Goal: Task Accomplishment & Management: Use online tool/utility

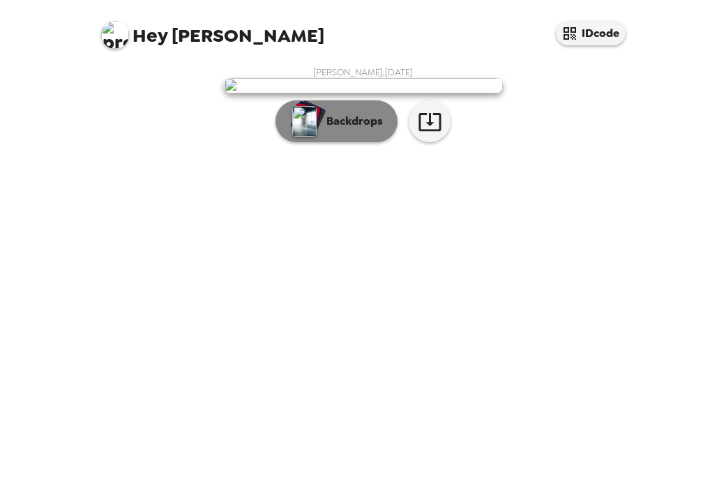
click at [339, 130] on p "Backdrops" at bounding box center [351, 121] width 63 height 17
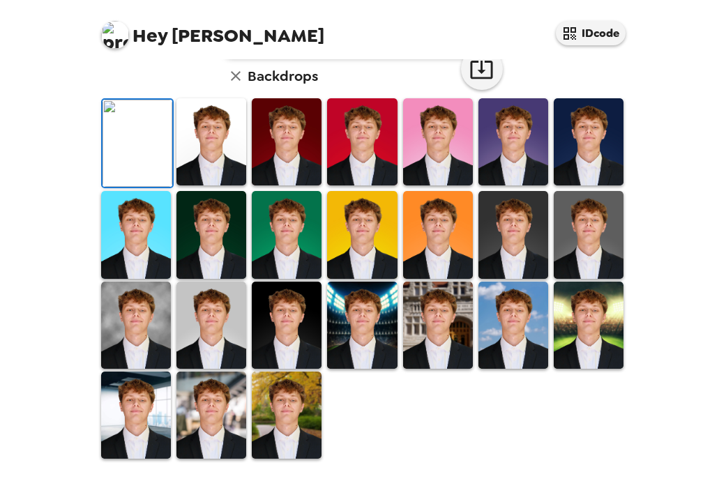
click at [292, 420] on img at bounding box center [287, 415] width 70 height 87
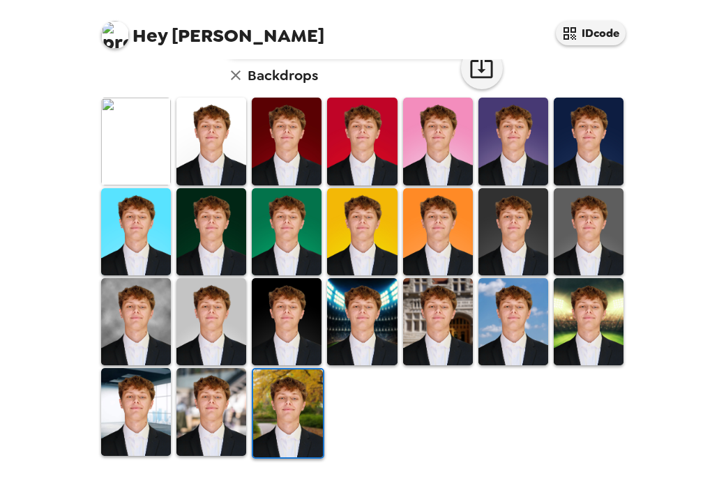
scroll to position [370, 0]
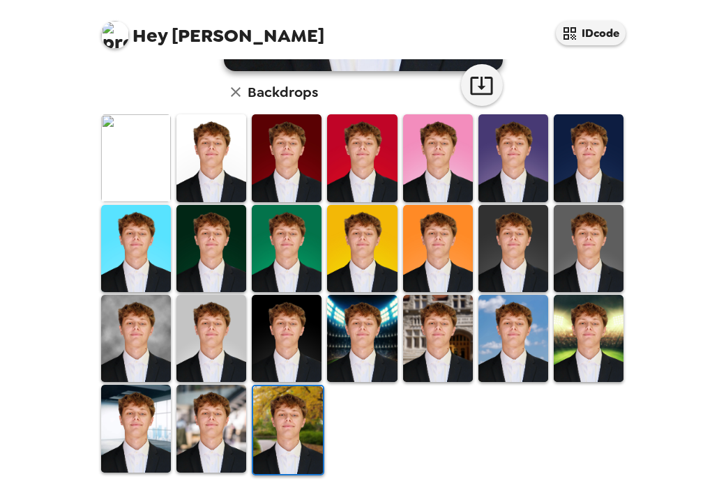
click at [215, 414] on img at bounding box center [212, 428] width 70 height 87
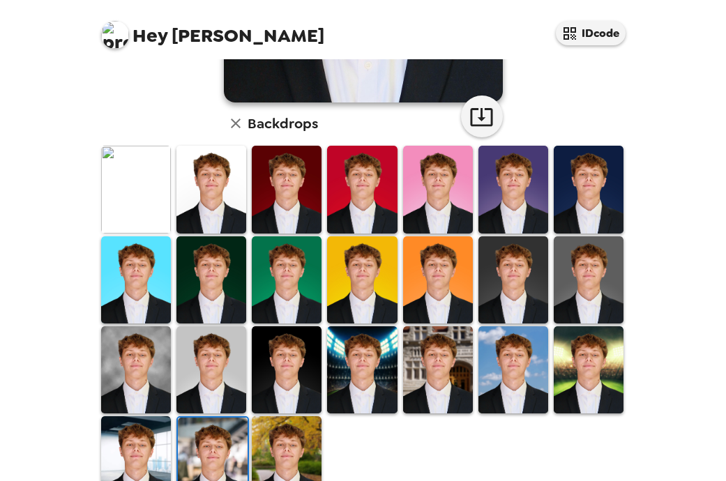
scroll to position [353, 0]
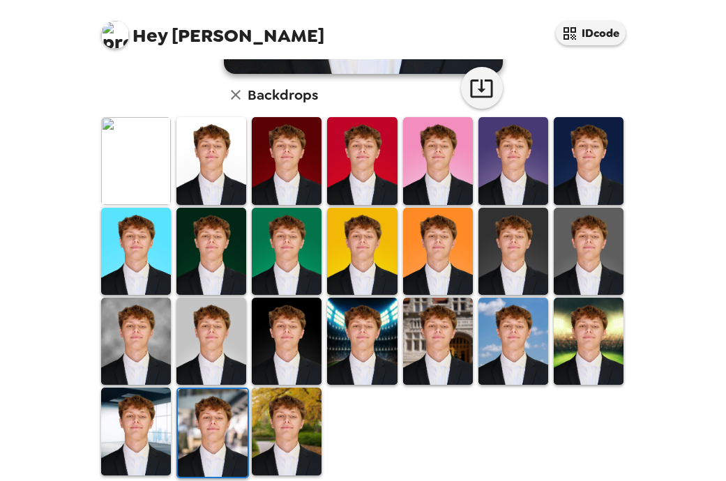
click at [366, 327] on img at bounding box center [362, 341] width 70 height 87
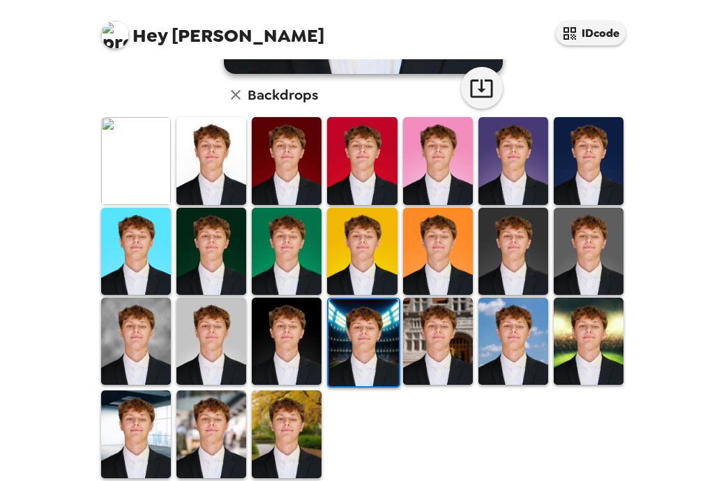
click at [449, 318] on img at bounding box center [438, 341] width 70 height 87
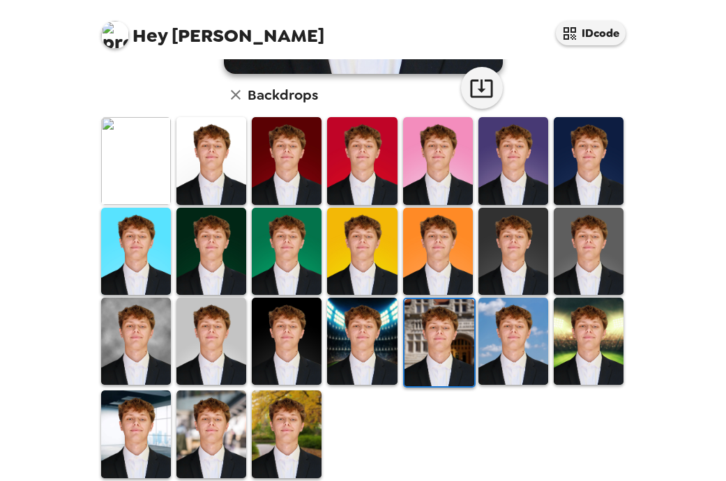
click at [151, 333] on img at bounding box center [136, 341] width 70 height 87
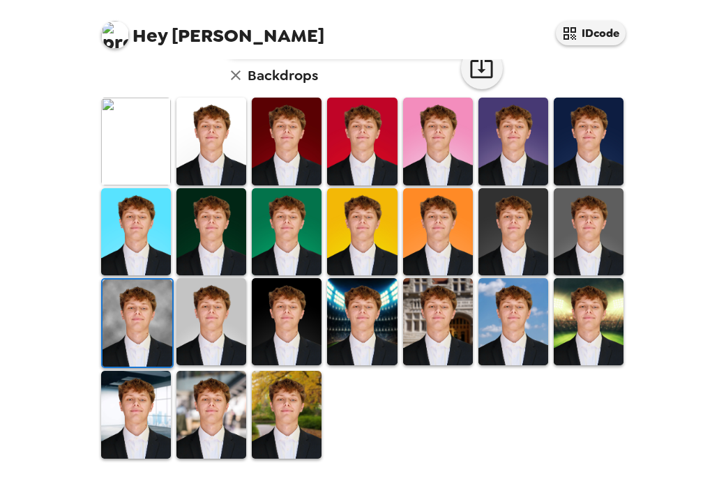
scroll to position [373, 0]
click at [216, 322] on img at bounding box center [212, 321] width 70 height 87
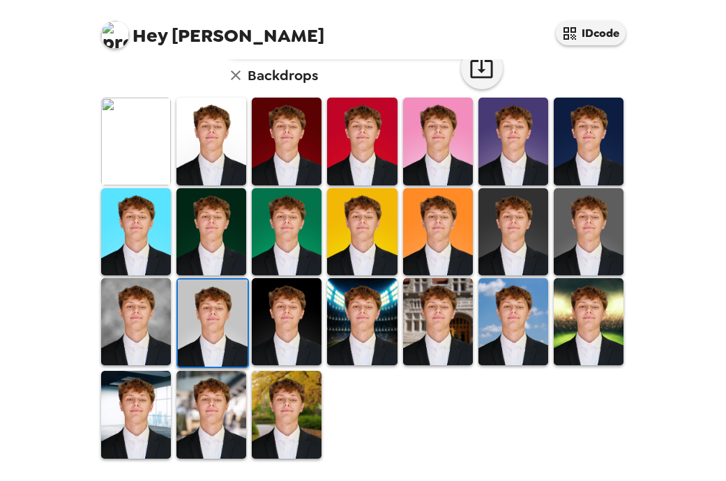
click at [161, 329] on img at bounding box center [136, 321] width 70 height 87
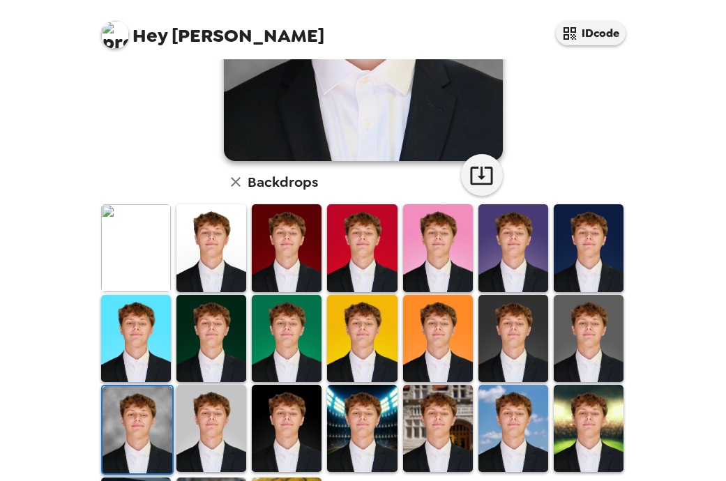
click at [508, 340] on img at bounding box center [514, 338] width 70 height 87
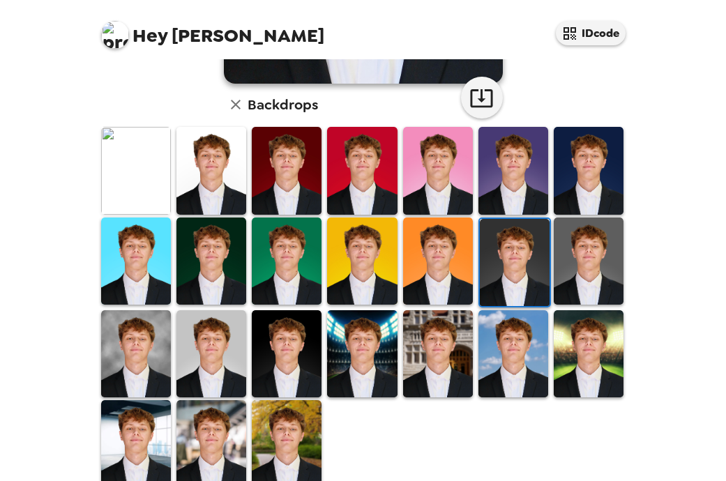
scroll to position [344, 0]
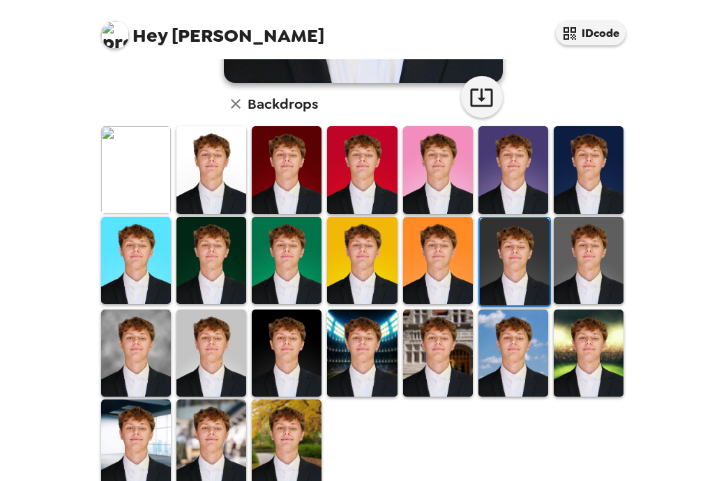
click at [156, 343] on img at bounding box center [136, 353] width 70 height 87
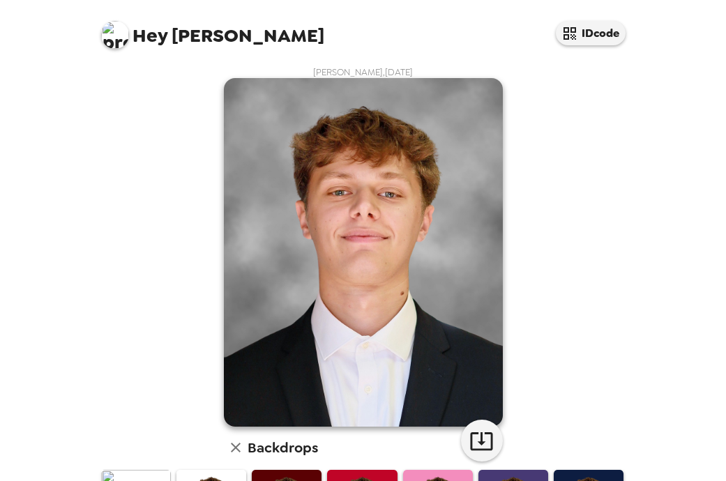
scroll to position [0, 0]
click at [481, 431] on icon "button" at bounding box center [482, 441] width 24 height 24
